Goal: Task Accomplishment & Management: Manage account settings

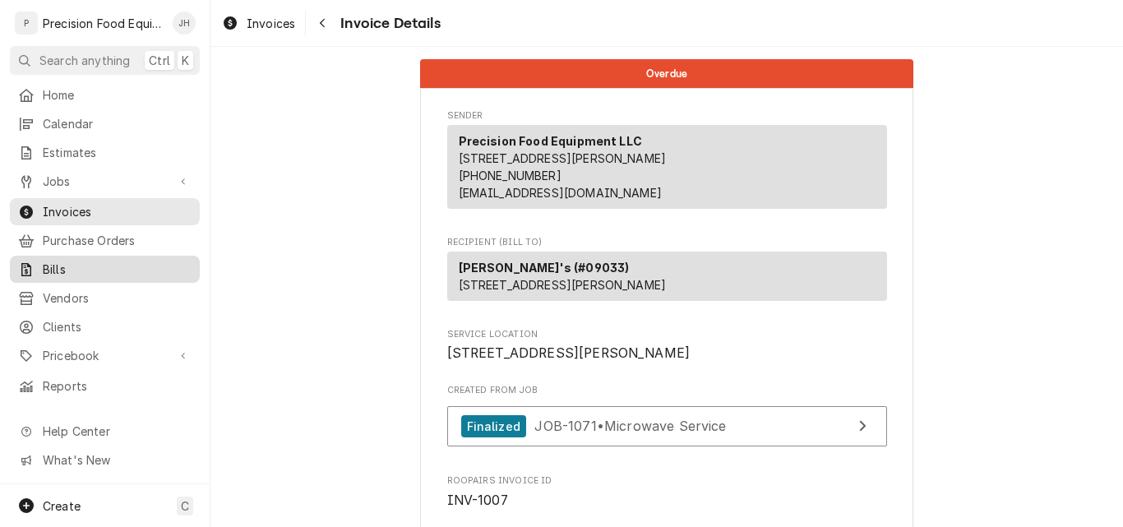
scroll to position [2603, 0]
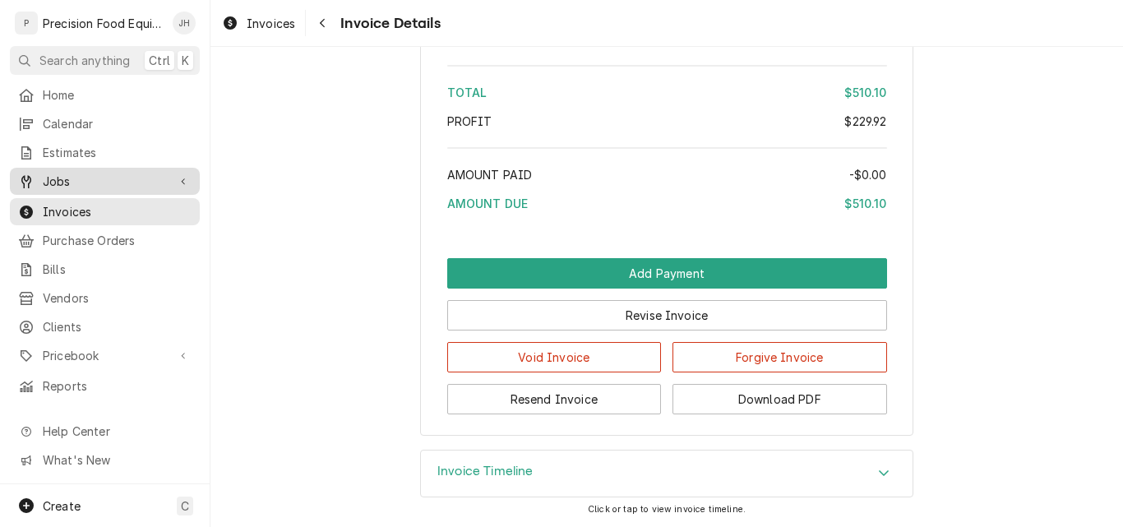
click at [76, 173] on span "Jobs" at bounding box center [105, 181] width 124 height 17
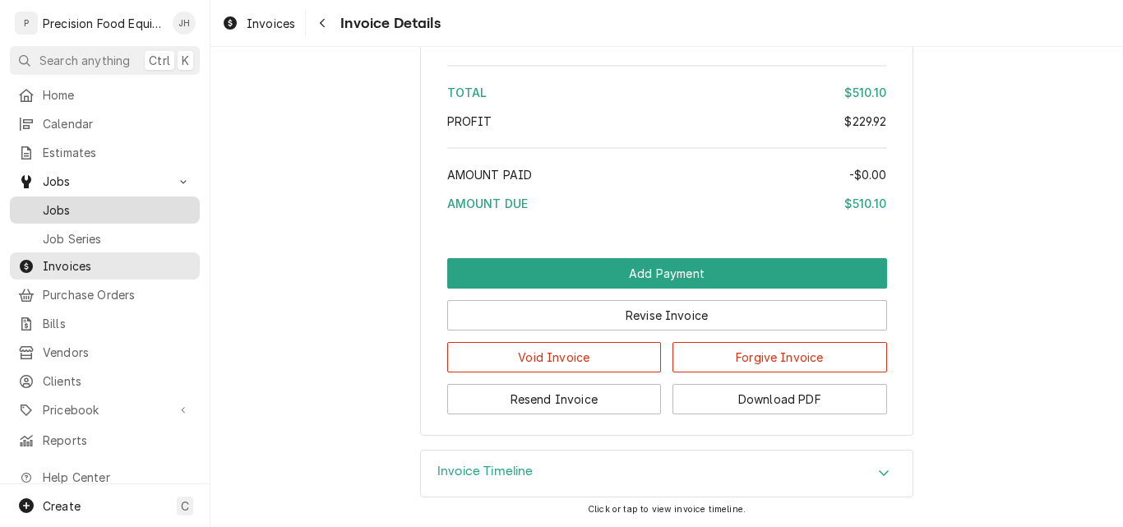
click at [100, 204] on span "Jobs" at bounding box center [117, 209] width 149 height 17
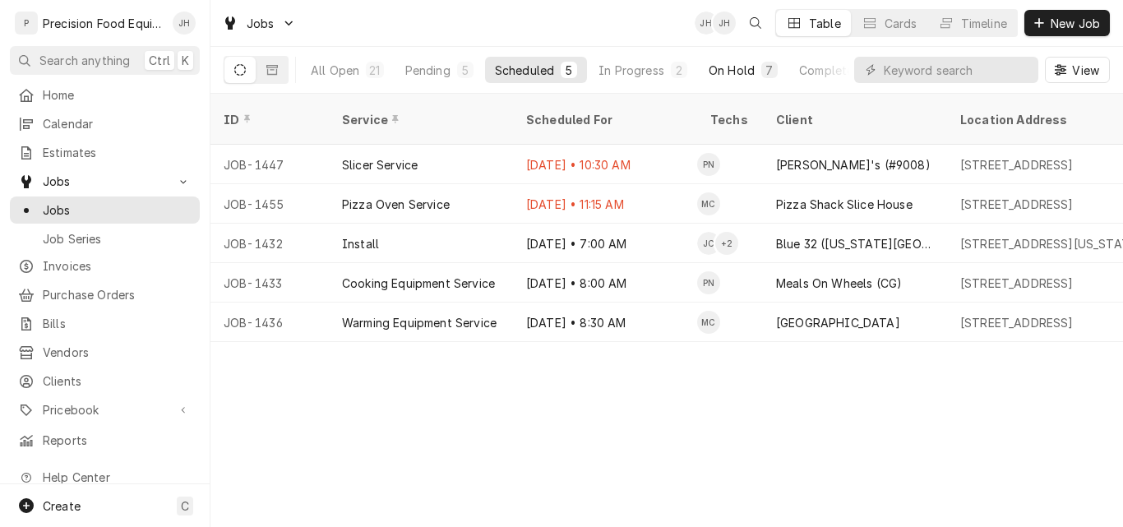
click at [733, 68] on div "On Hold" at bounding box center [732, 70] width 46 height 17
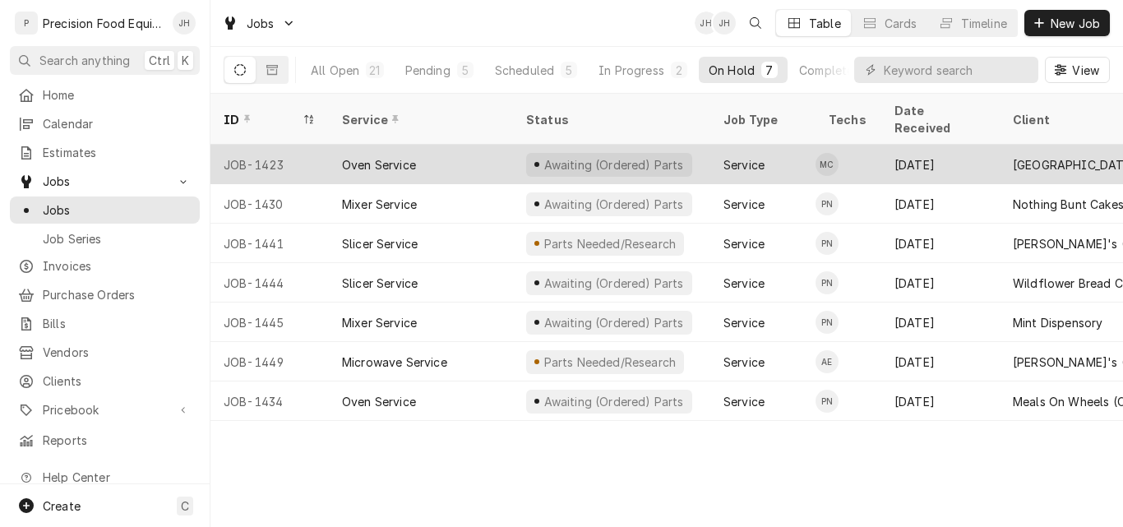
click at [473, 148] on div "Oven Service" at bounding box center [421, 164] width 184 height 39
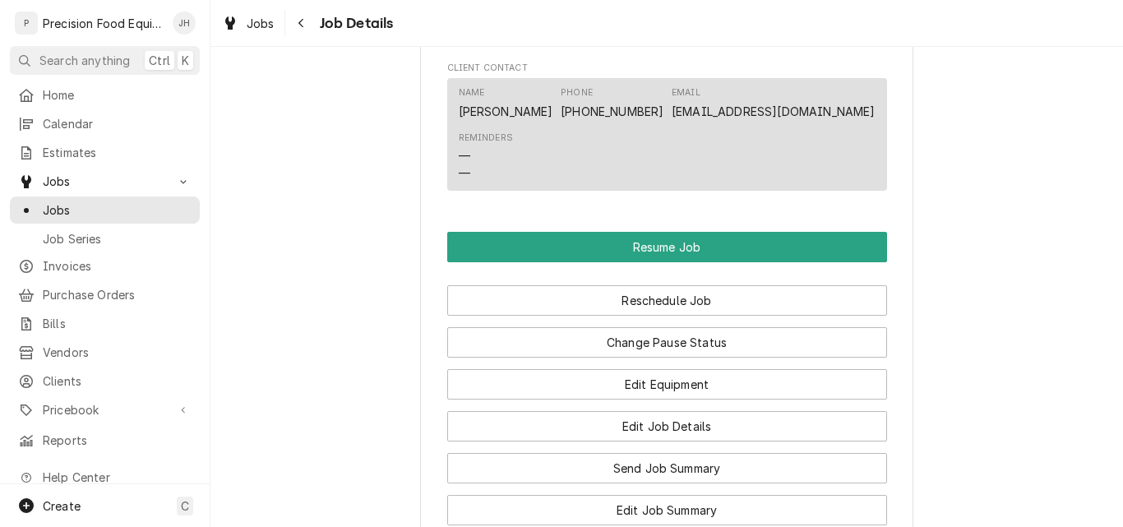
scroll to position [1398, 0]
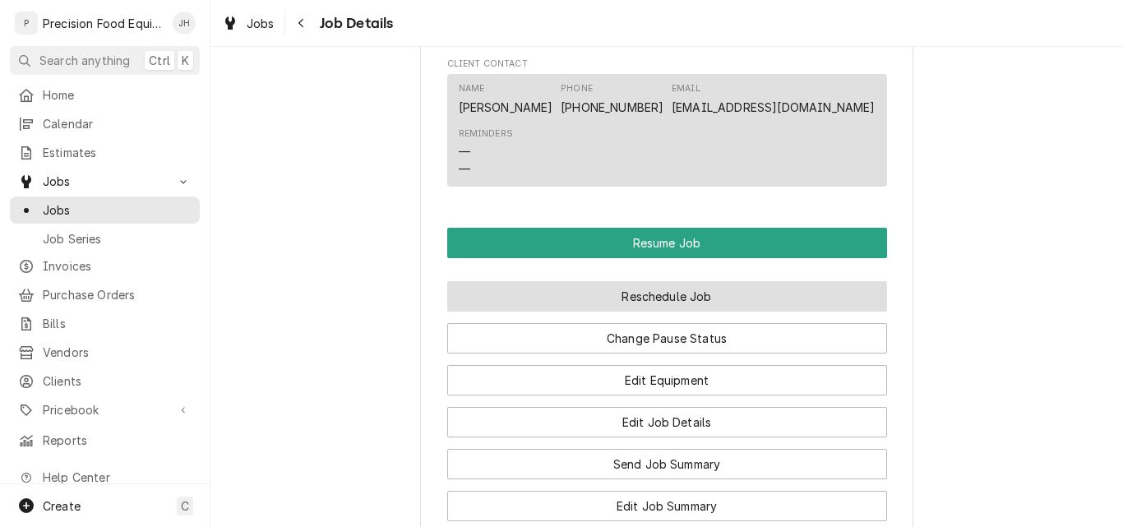
click at [696, 290] on button "Reschedule Job" at bounding box center [667, 296] width 440 height 30
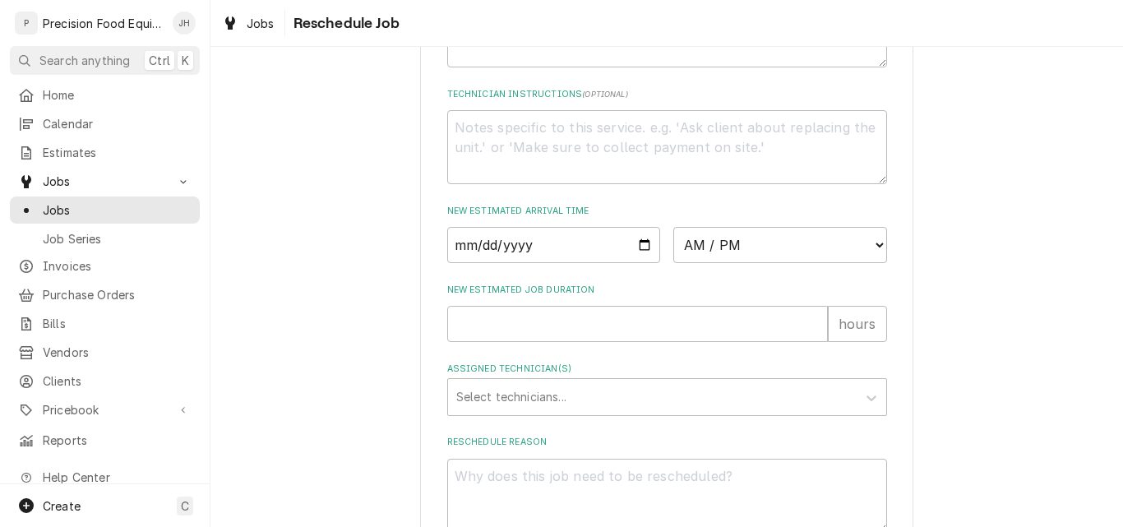
scroll to position [576, 0]
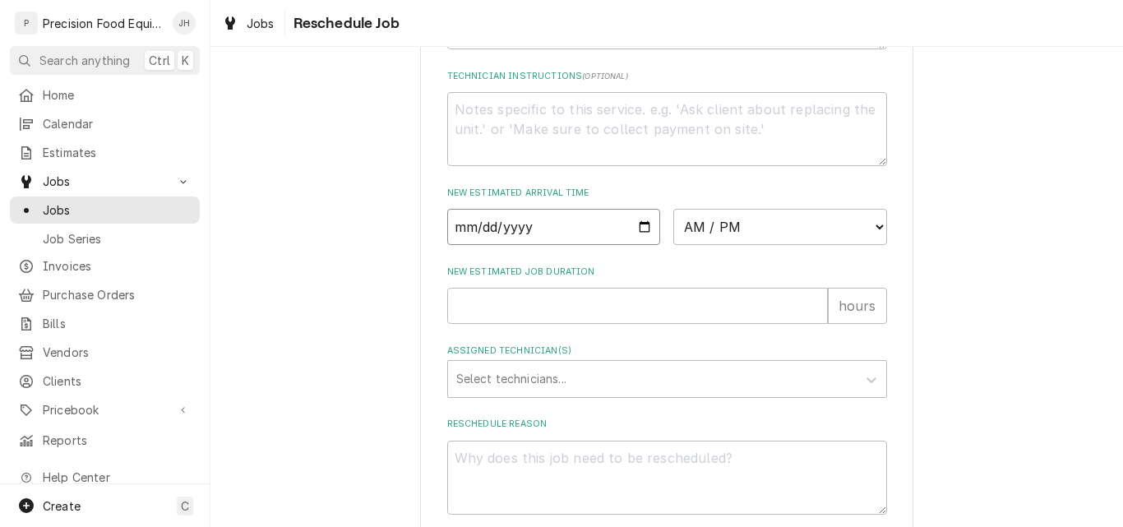
click at [645, 245] on input "Date" at bounding box center [554, 227] width 214 height 36
type textarea "x"
type input "2025-09-11"
click at [775, 245] on select "AM / PM 6:00 AM 6:15 AM 6:30 AM 6:45 AM 7:00 AM 7:15 AM 7:30 AM 7:45 AM 8:00 AM…" at bounding box center [781, 227] width 214 height 36
select select "08:00:00"
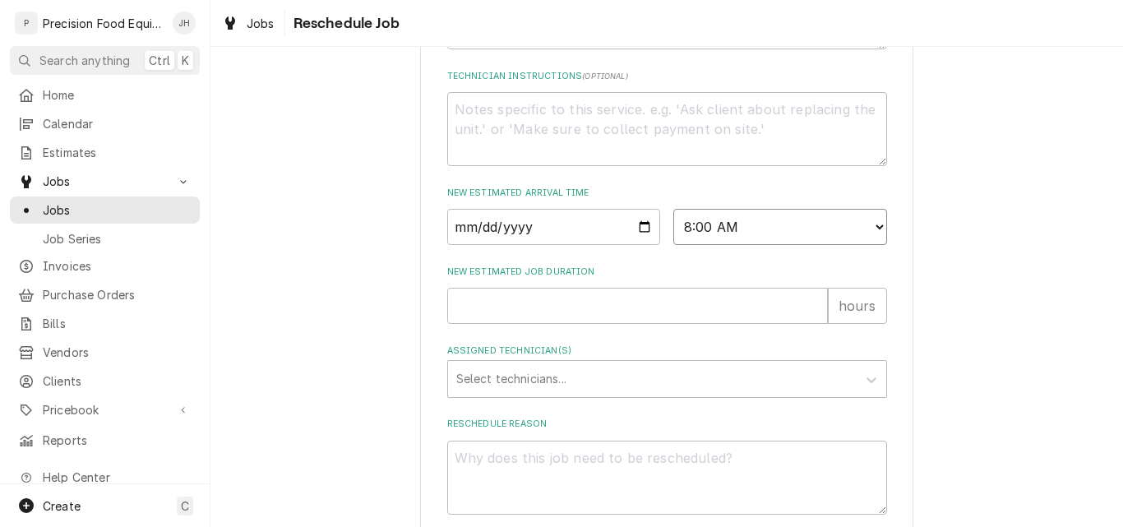
click at [674, 228] on select "AM / PM 6:00 AM 6:15 AM 6:30 AM 6:45 AM 7:00 AM 7:15 AM 7:30 AM 7:45 AM 8:00 AM…" at bounding box center [781, 227] width 214 height 36
click at [512, 324] on input "New Estimated Job Duration" at bounding box center [637, 306] width 381 height 36
type textarea "x"
type input "2"
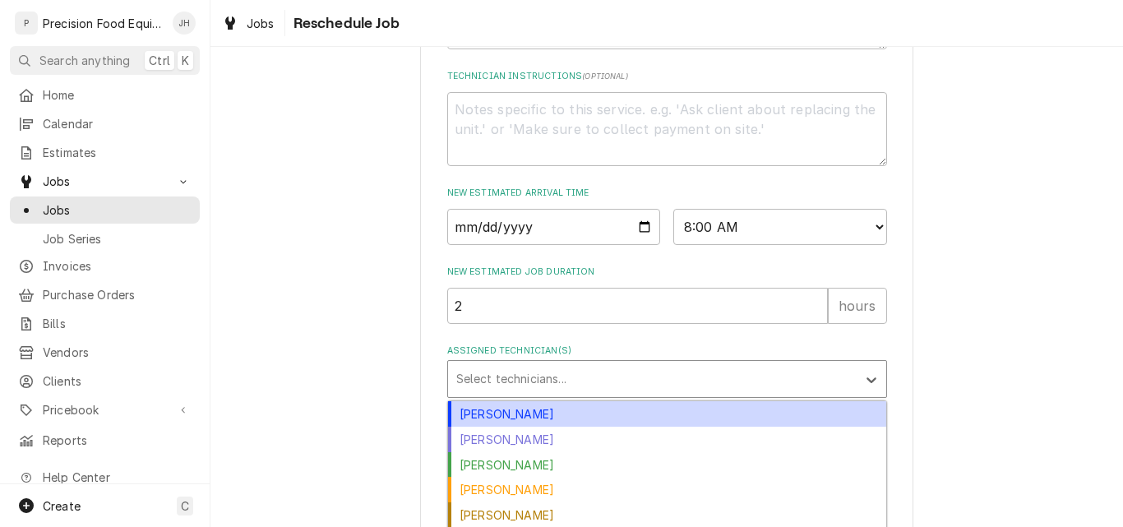
click at [552, 394] on div "Assigned Technician(s)" at bounding box center [652, 379] width 392 height 30
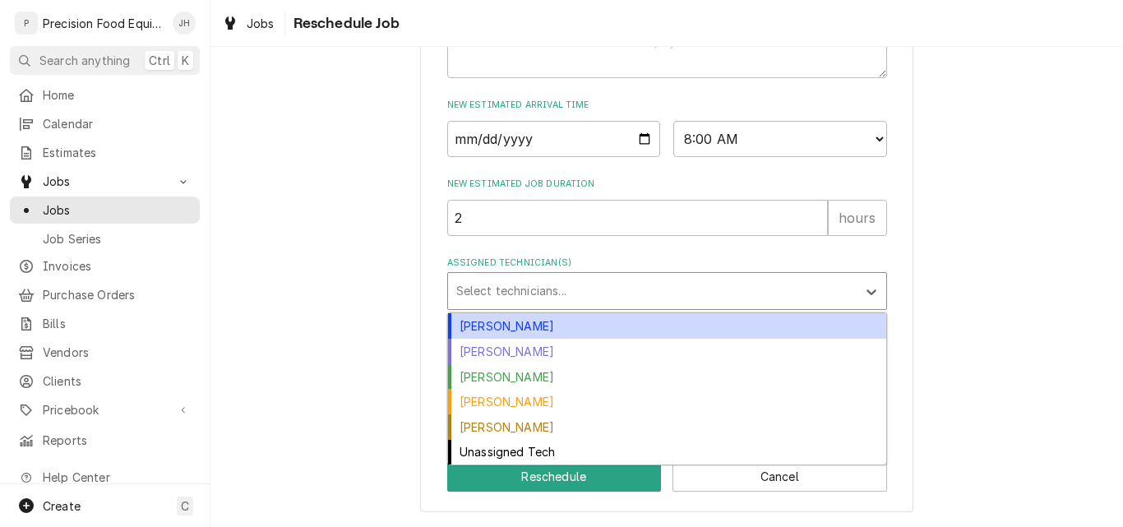
scroll to position [683, 0]
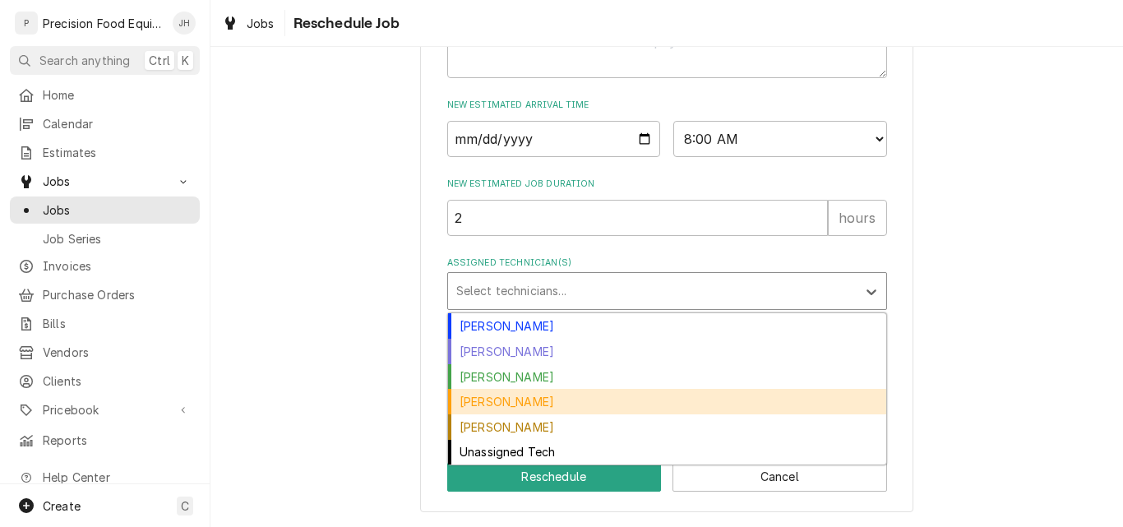
click at [512, 407] on div "[PERSON_NAME]" at bounding box center [667, 401] width 438 height 25
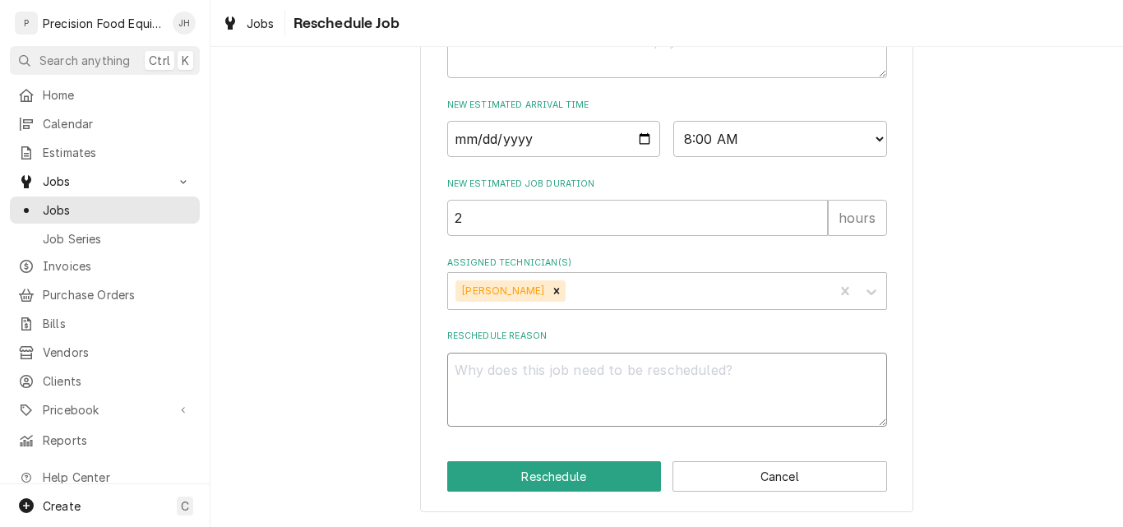
click at [520, 382] on textarea "Reschedule Reason" at bounding box center [667, 390] width 440 height 74
click at [484, 373] on textarea "Reschedule Reason" at bounding box center [667, 390] width 440 height 74
type textarea "x"
type textarea "p"
type textarea "x"
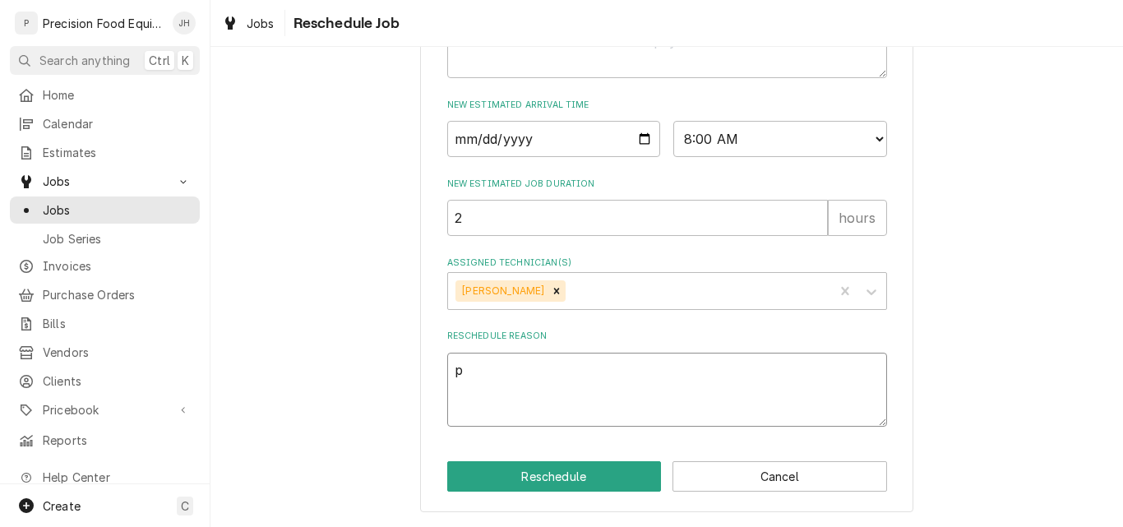
type textarea "pa"
type textarea "x"
type textarea "par"
type textarea "x"
type textarea "part"
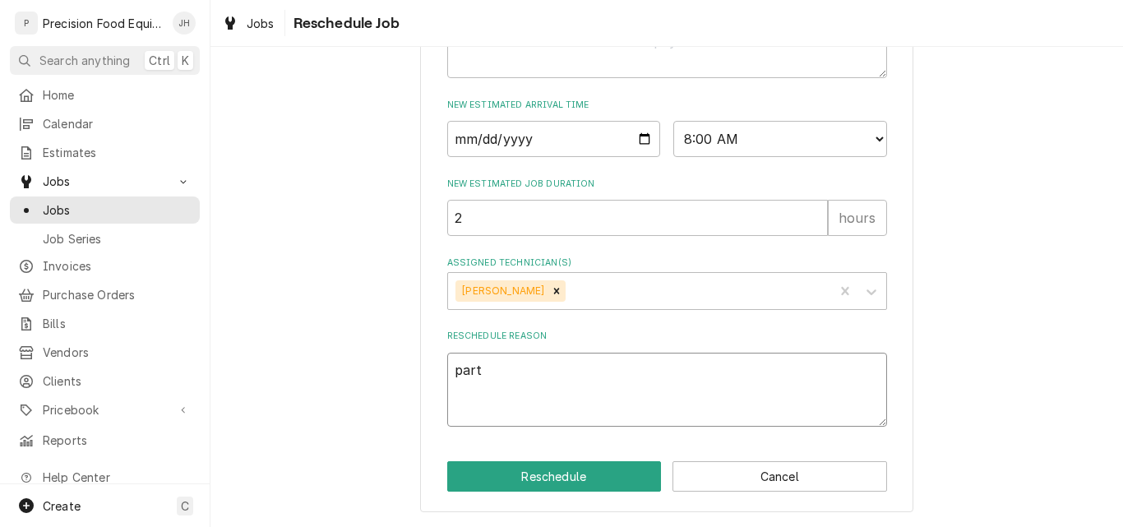
type textarea "x"
type textarea "parts"
type textarea "x"
type textarea "parts"
type textarea "x"
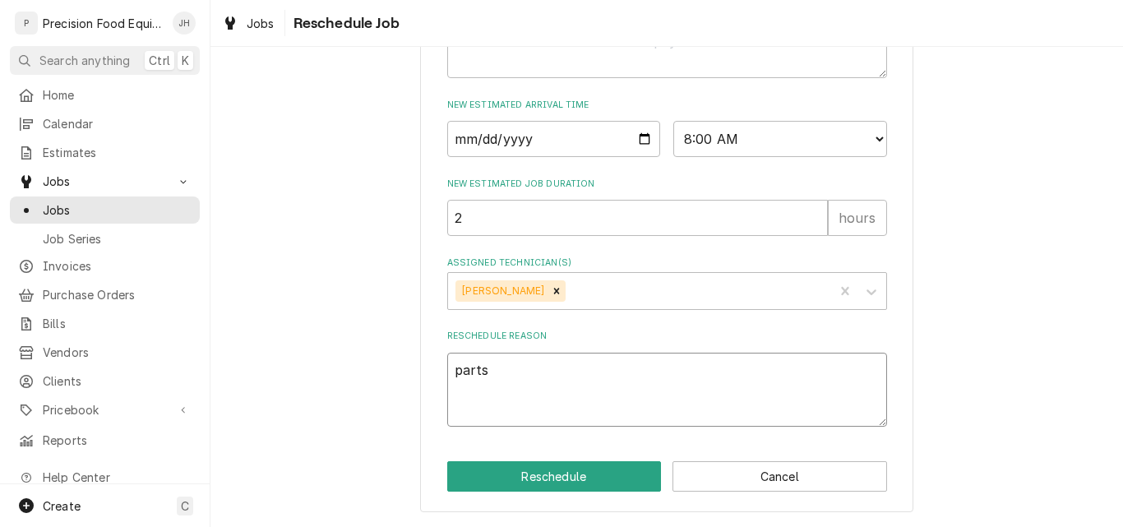
type textarea "parts a"
type textarea "x"
type textarea "parts ar"
type textarea "x"
type textarea "parts arr"
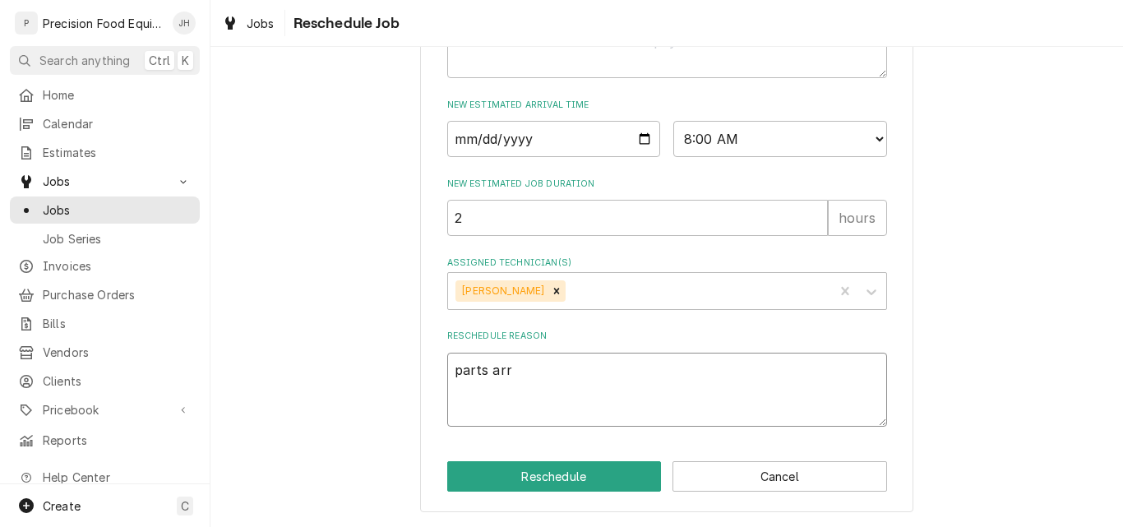
type textarea "x"
type textarea "parts arri"
type textarea "x"
type textarea "parts arriv"
type textarea "x"
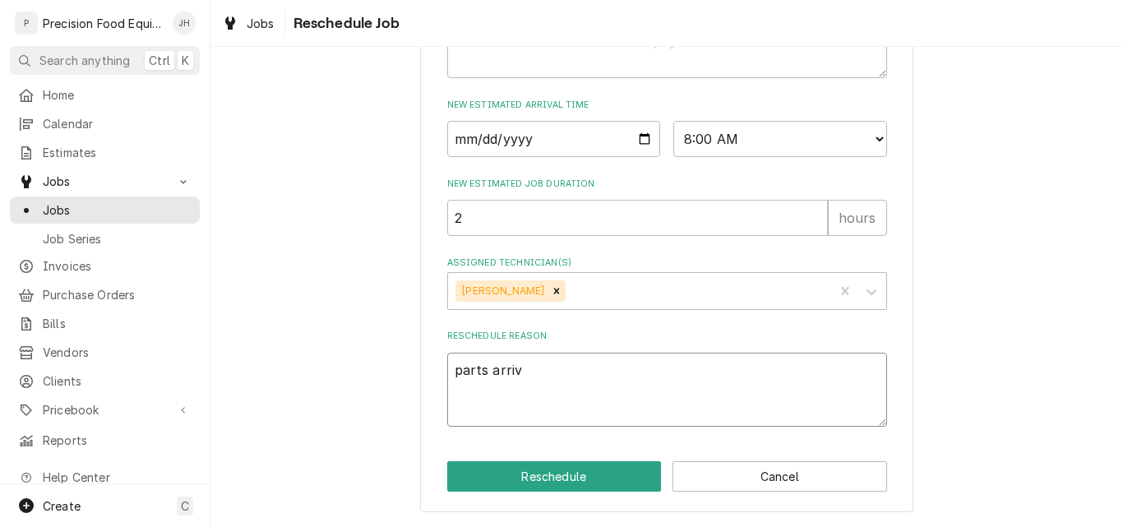
type textarea "parts arrive"
type textarea "x"
type textarea "parts arrive"
type textarea "x"
type textarea "parts arrive 0"
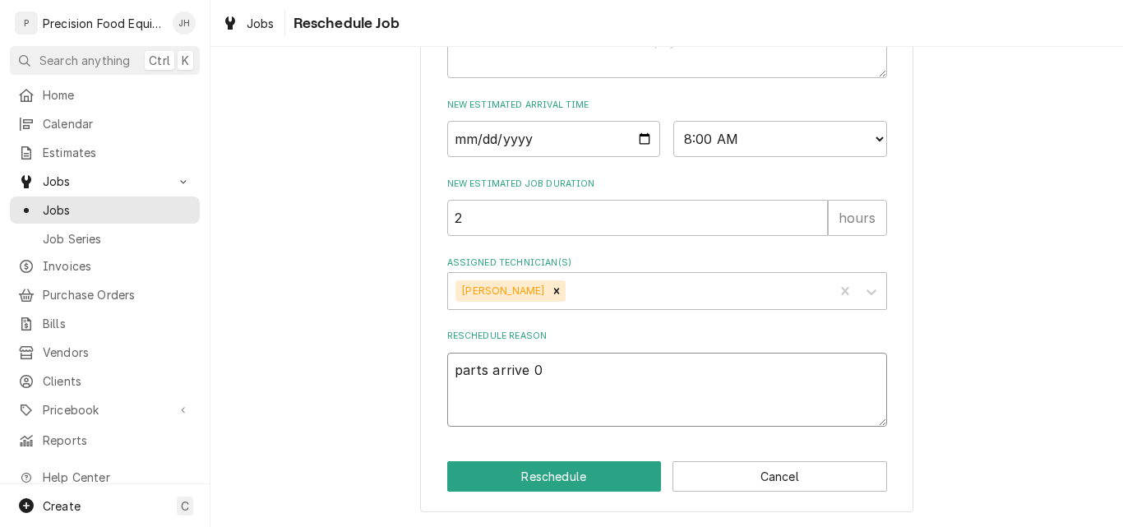
type textarea "x"
type textarea "parts arrive 09"
type textarea "x"
type textarea "parts arrive 09/"
type textarea "x"
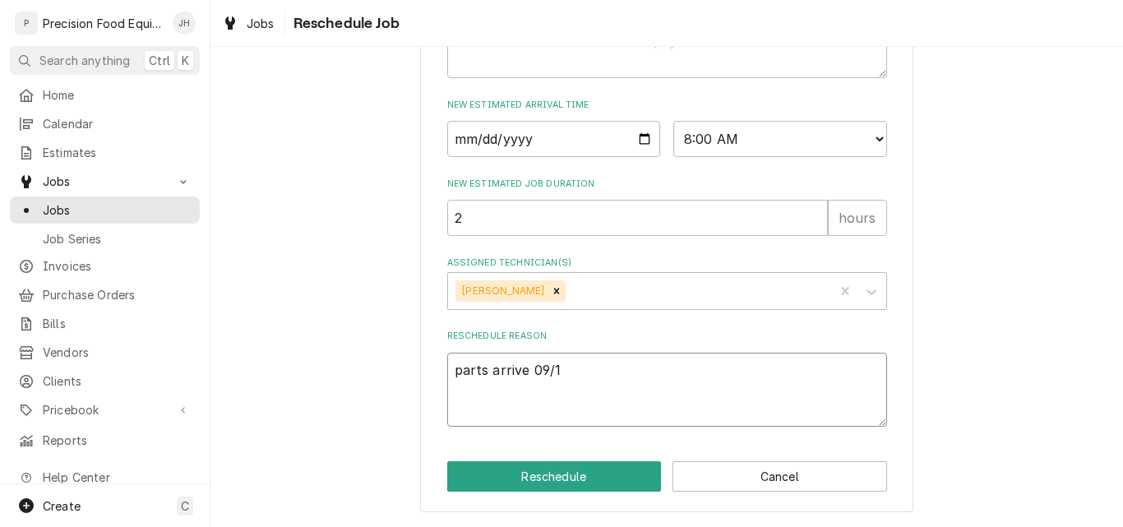
type textarea "parts arrive 09/10"
type textarea "x"
type textarea "parts arrive 09/10/"
type textarea "x"
type textarea "parts arrive 09/10/2"
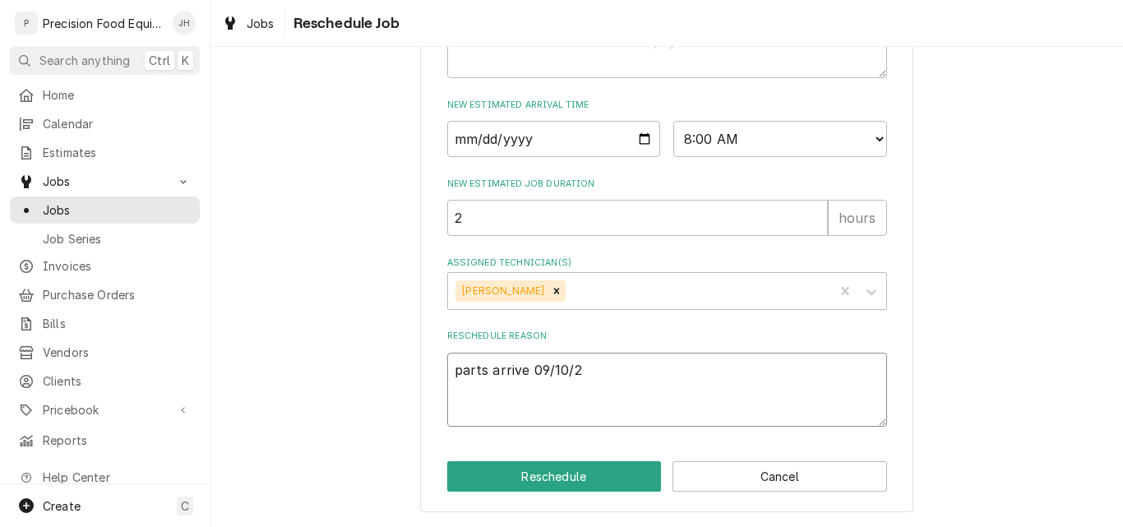
type textarea "x"
type textarea "parts arrive 09/10/25"
click at [546, 480] on button "Reschedule" at bounding box center [554, 476] width 215 height 30
type textarea "x"
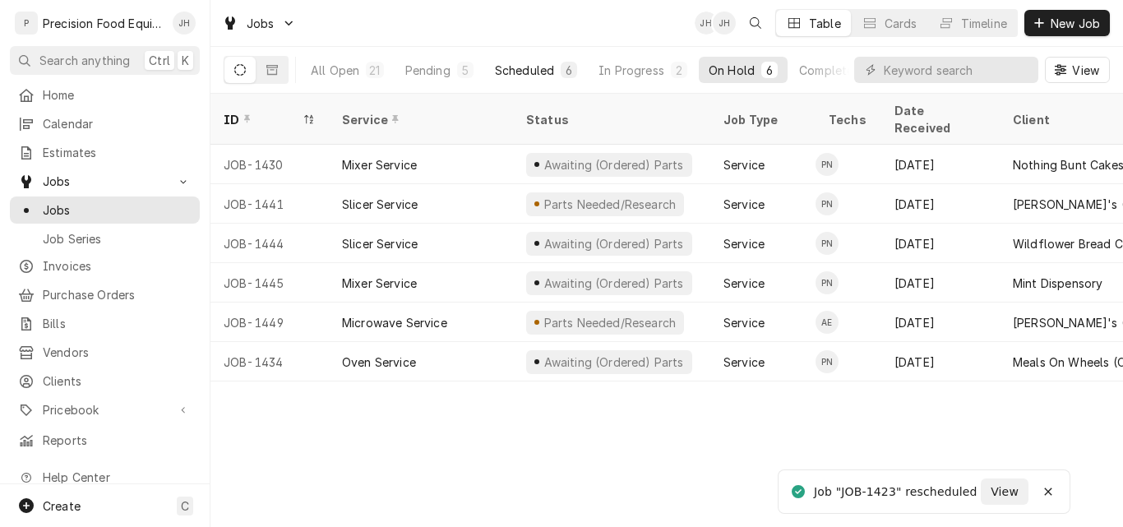
click at [521, 72] on div "Scheduled" at bounding box center [524, 70] width 59 height 17
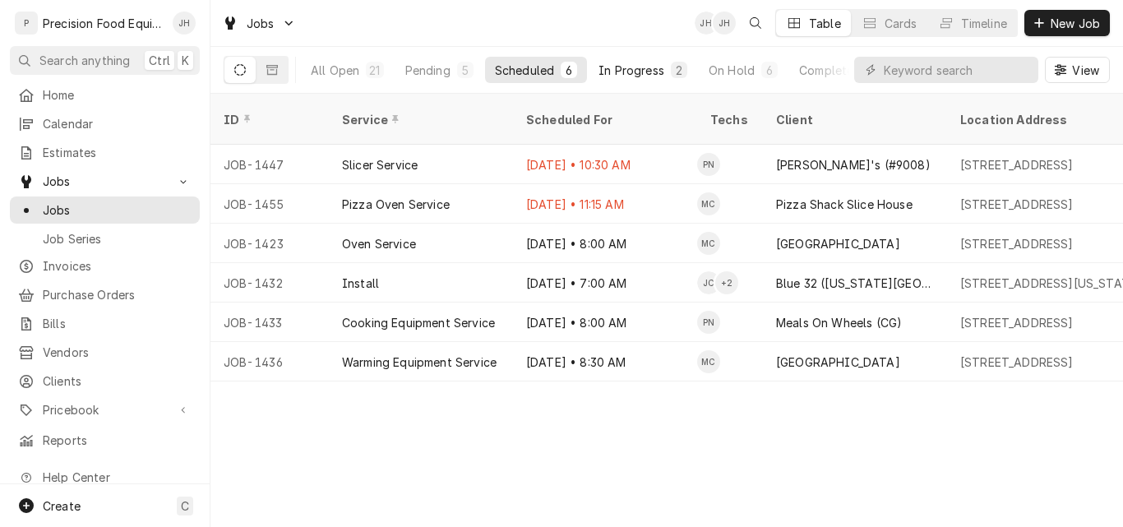
click at [641, 75] on div "In Progress" at bounding box center [632, 70] width 66 height 17
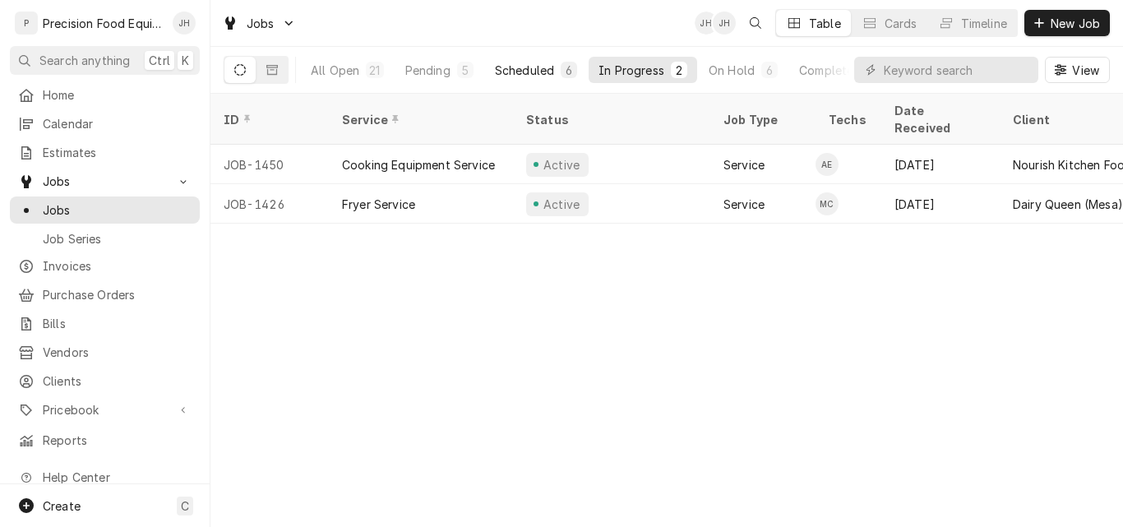
click at [530, 69] on div "Scheduled" at bounding box center [524, 70] width 59 height 17
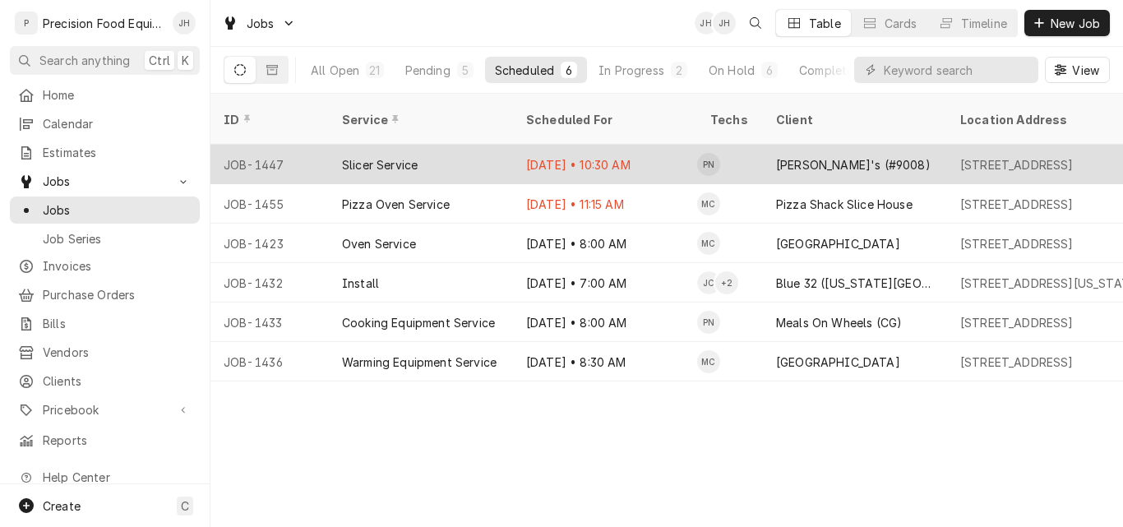
click at [462, 145] on div "Slicer Service" at bounding box center [421, 164] width 184 height 39
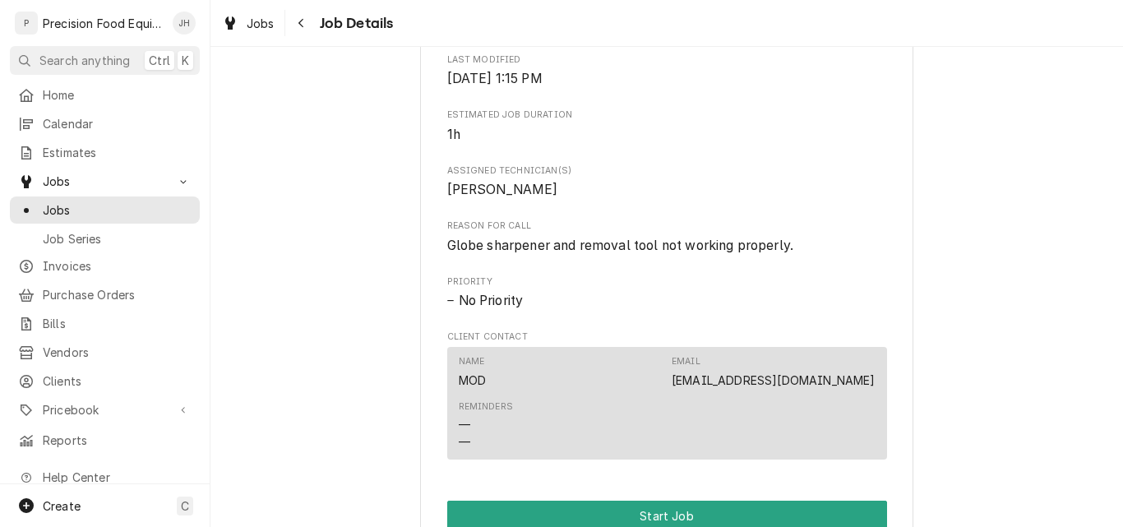
scroll to position [740, 0]
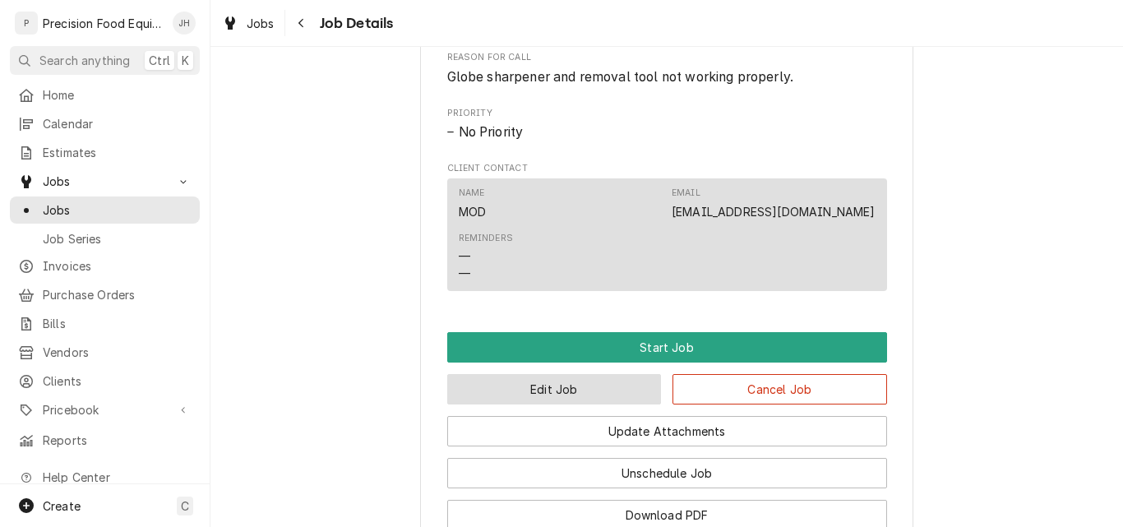
click at [606, 385] on button "Edit Job" at bounding box center [554, 389] width 215 height 30
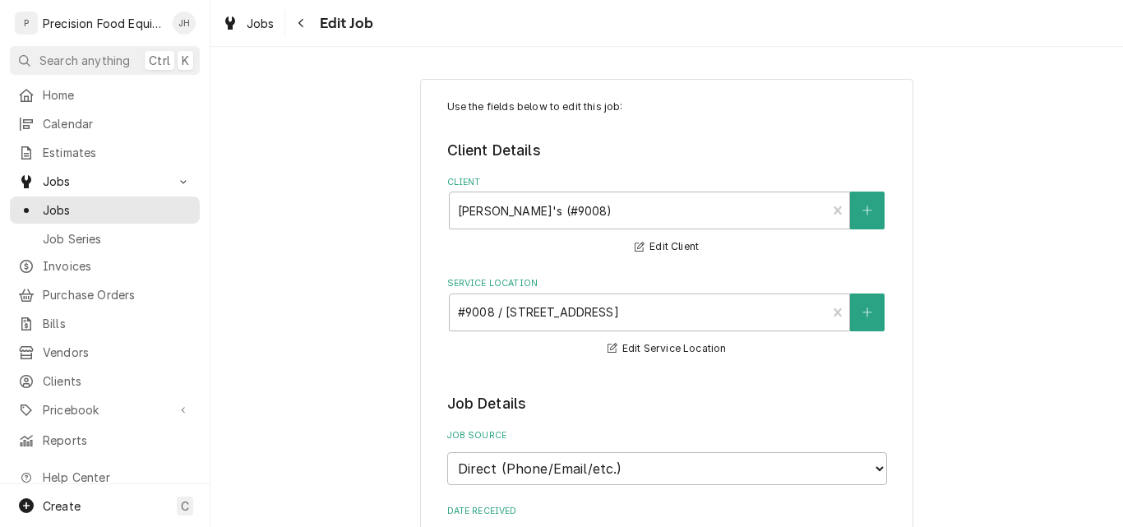
type textarea "x"
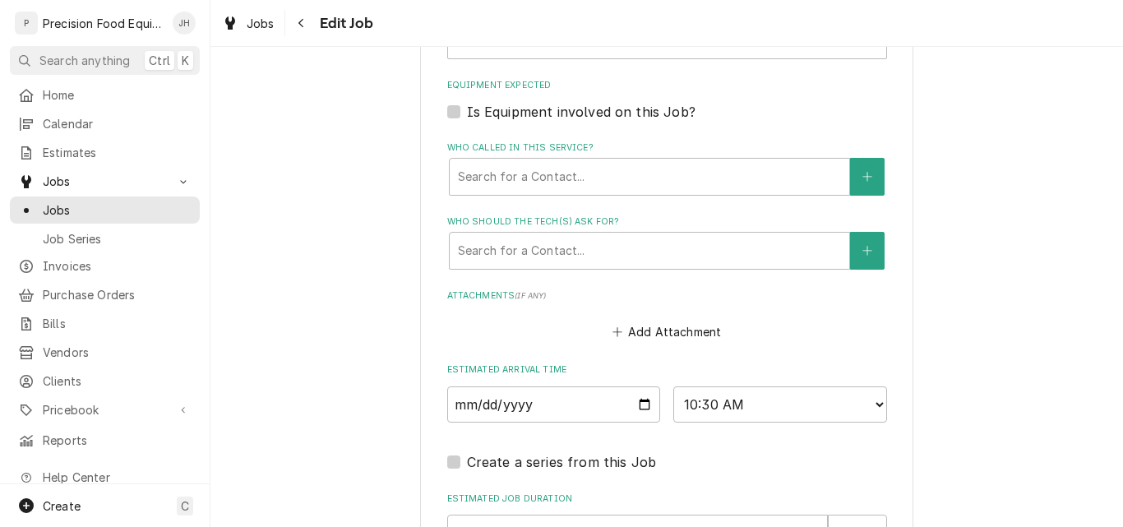
scroll to position [1069, 0]
click at [752, 401] on select "AM / PM 6:00 AM 6:15 AM 6:30 AM 6:45 AM 7:00 AM 7:15 AM 7:30 AM 7:45 AM 8:00 AM…" at bounding box center [781, 404] width 214 height 36
select select "11:30:00"
click at [674, 386] on select "AM / PM 6:00 AM 6:15 AM 6:30 AM 6:45 AM 7:00 AM 7:15 AM 7:30 AM 7:45 AM 8:00 AM…" at bounding box center [781, 404] width 214 height 36
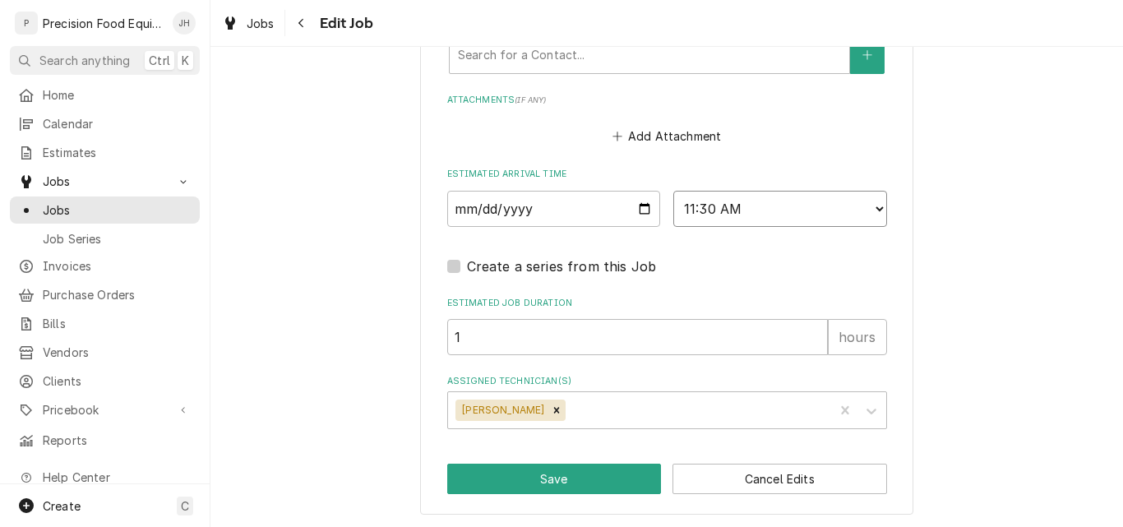
scroll to position [1266, 0]
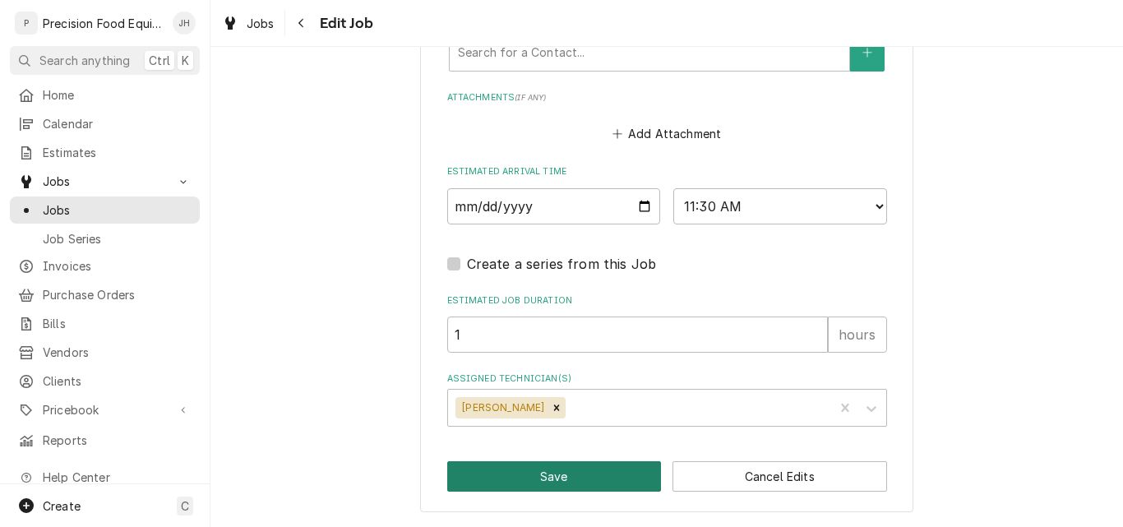
click at [557, 478] on button "Save" at bounding box center [554, 476] width 215 height 30
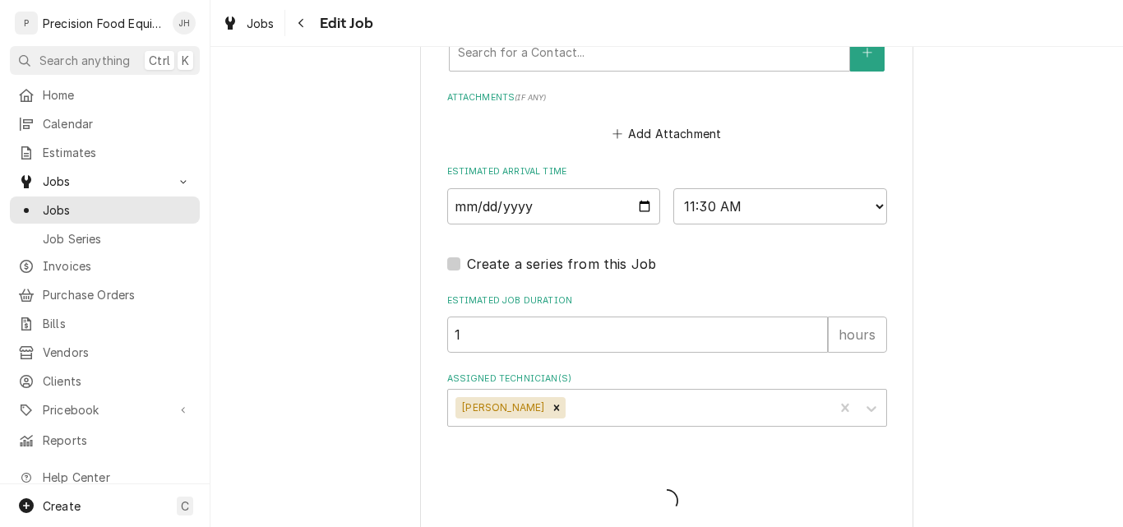
type textarea "x"
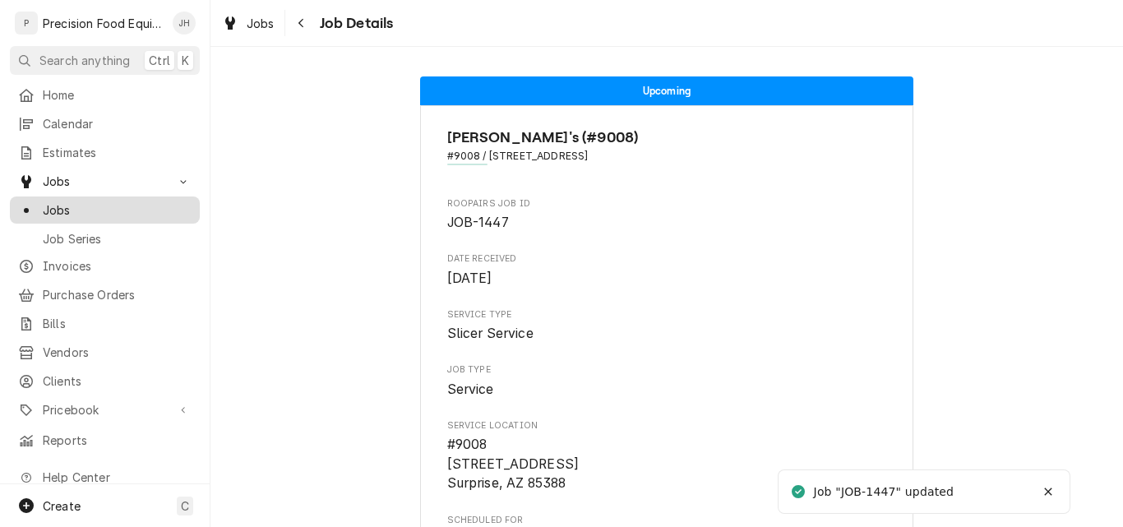
click at [60, 204] on span "Jobs" at bounding box center [117, 209] width 149 height 17
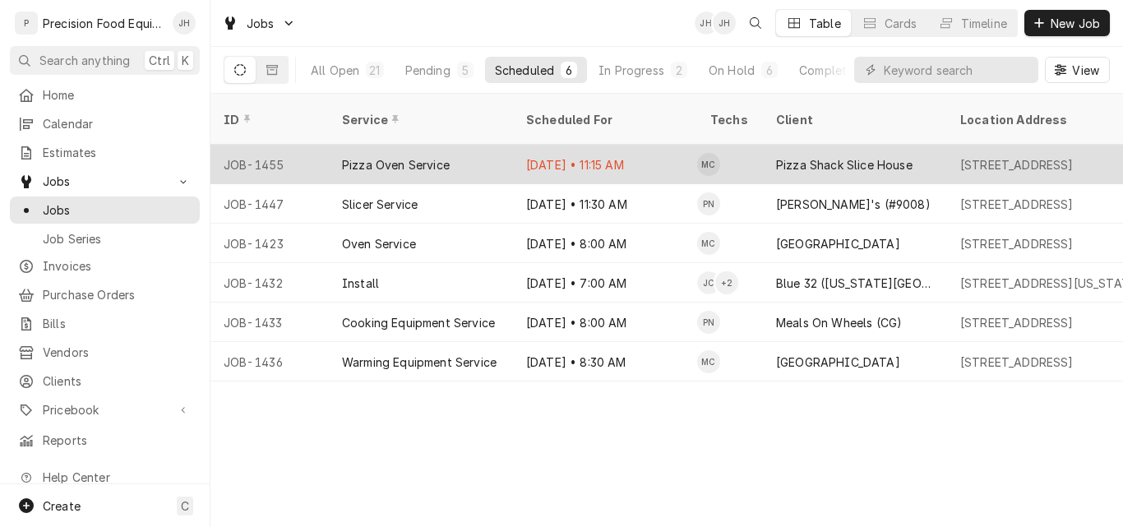
click at [550, 146] on div "[DATE] • 11:15 AM" at bounding box center [605, 164] width 184 height 39
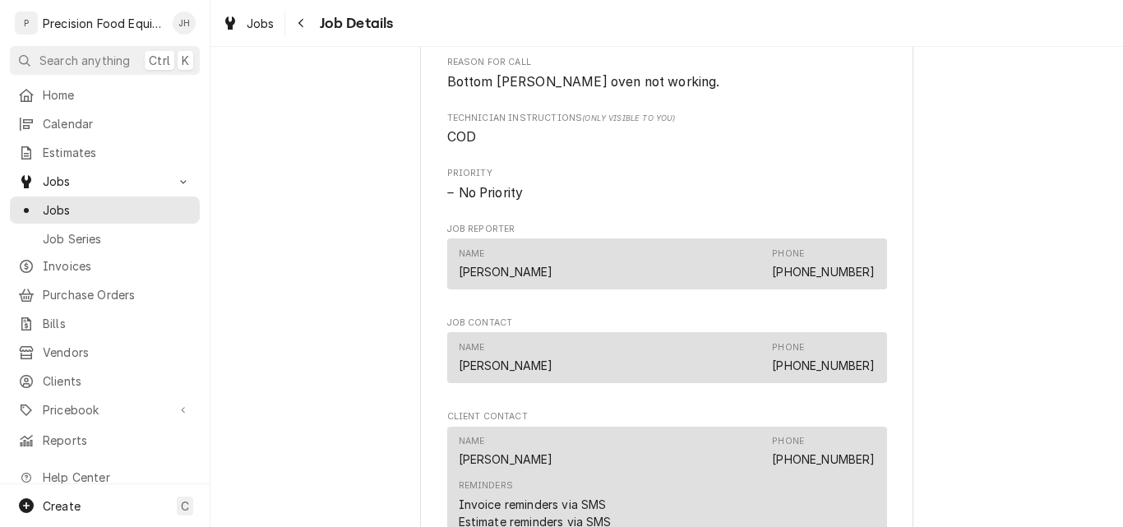
scroll to position [1069, 0]
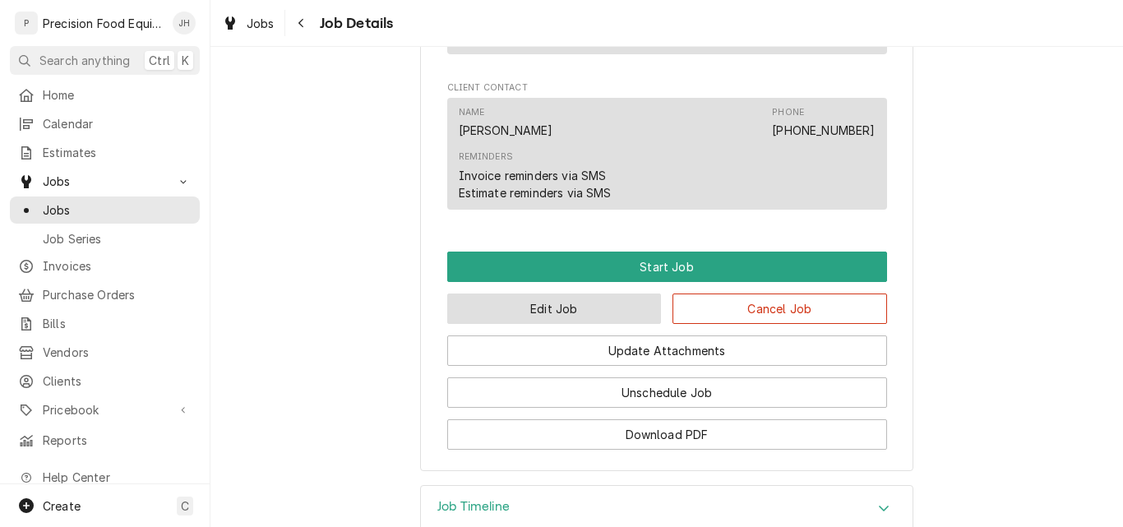
click at [566, 324] on button "Edit Job" at bounding box center [554, 309] width 215 height 30
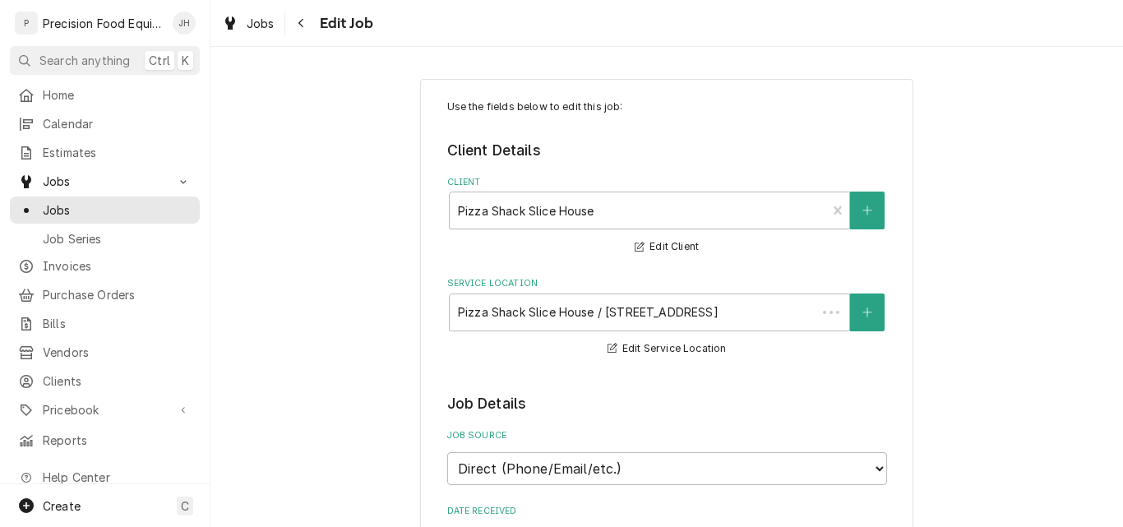
type textarea "x"
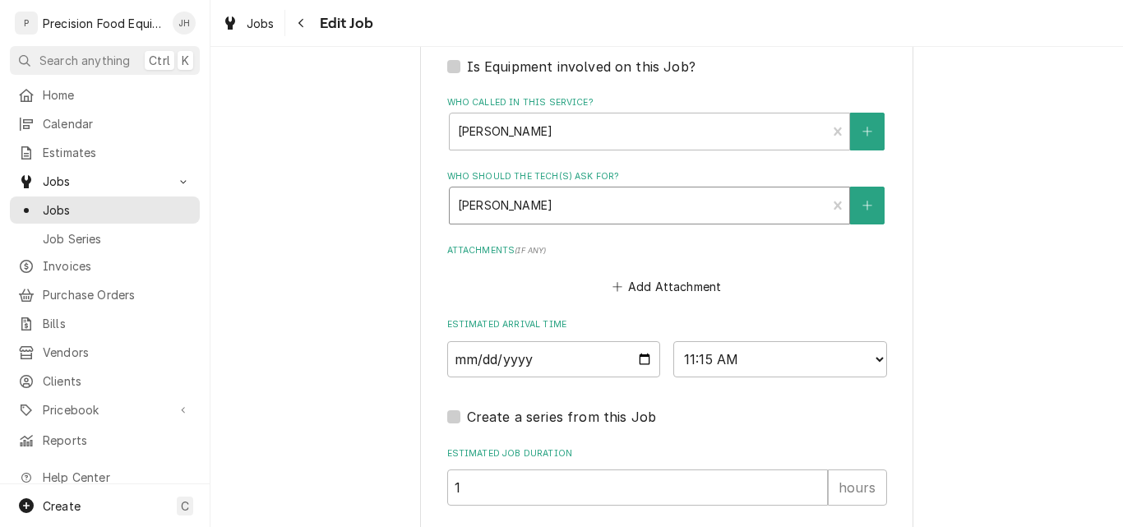
scroll to position [1151, 0]
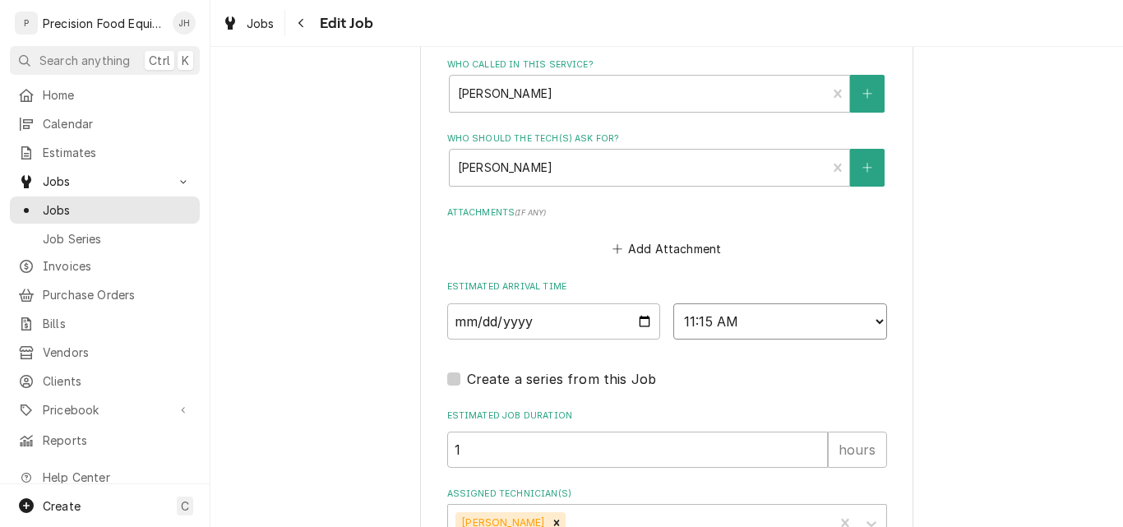
click at [725, 326] on select "AM / PM 6:00 AM 6:15 AM 6:30 AM 6:45 AM 7:00 AM 7:15 AM 7:30 AM 7:45 AM 8:00 AM…" at bounding box center [781, 321] width 214 height 36
select select "12:00:00"
click at [674, 303] on select "AM / PM 6:00 AM 6:15 AM 6:30 AM 6:45 AM 7:00 AM 7:15 AM 7:30 AM 7:45 AM 8:00 AM…" at bounding box center [781, 321] width 214 height 36
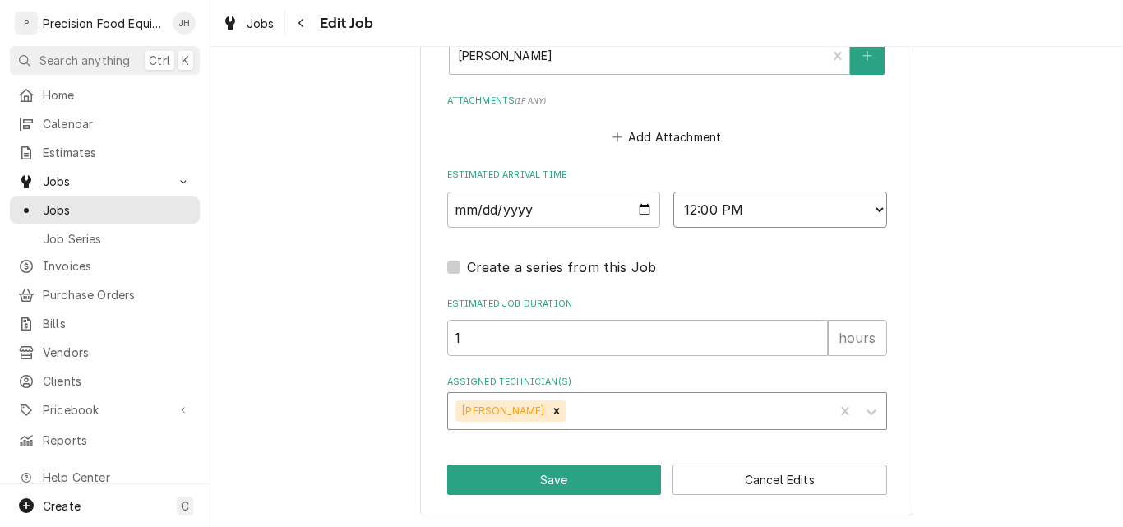
scroll to position [1266, 0]
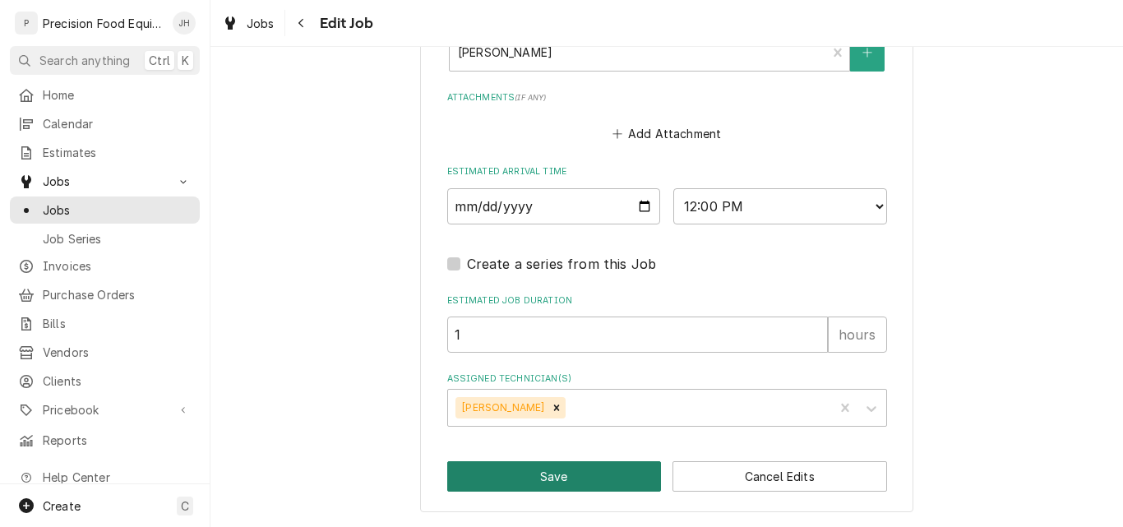
click at [549, 481] on button "Save" at bounding box center [554, 476] width 215 height 30
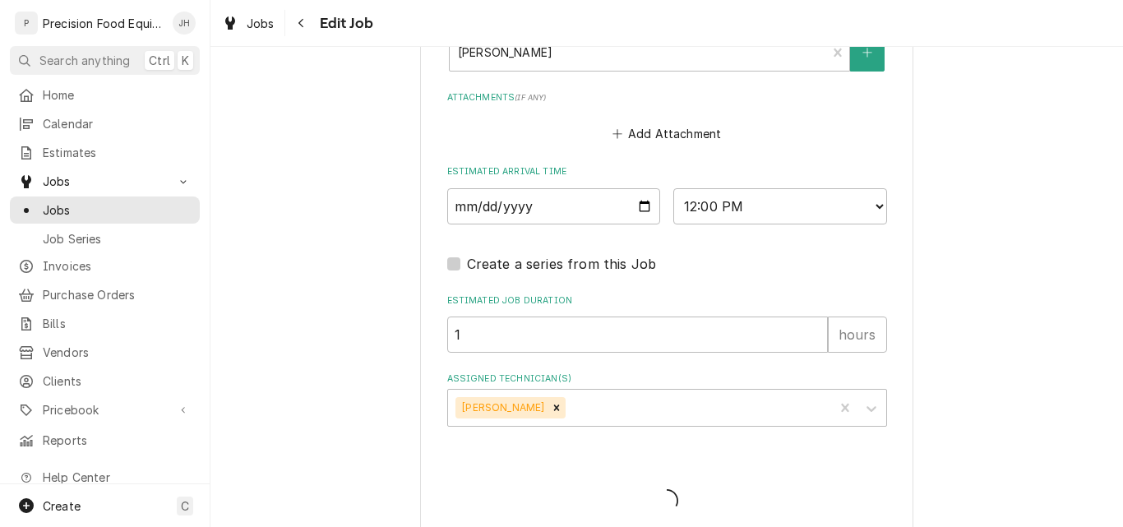
type textarea "x"
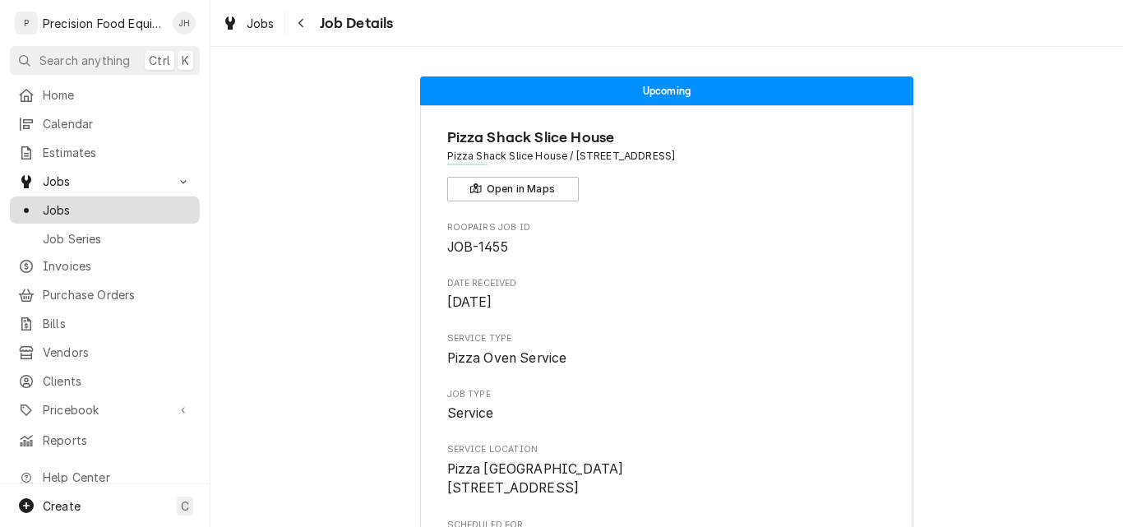
click at [62, 208] on span "Jobs" at bounding box center [117, 209] width 149 height 17
